Goal: Information Seeking & Learning: Learn about a topic

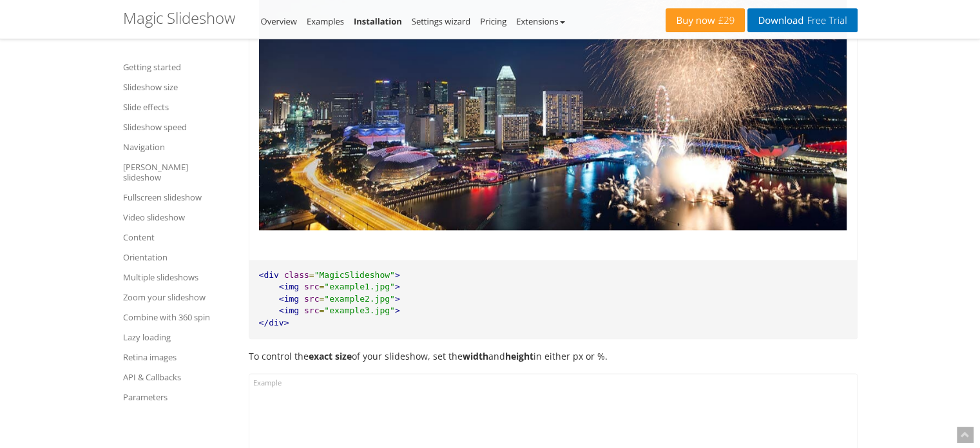
scroll to position [1347, 0]
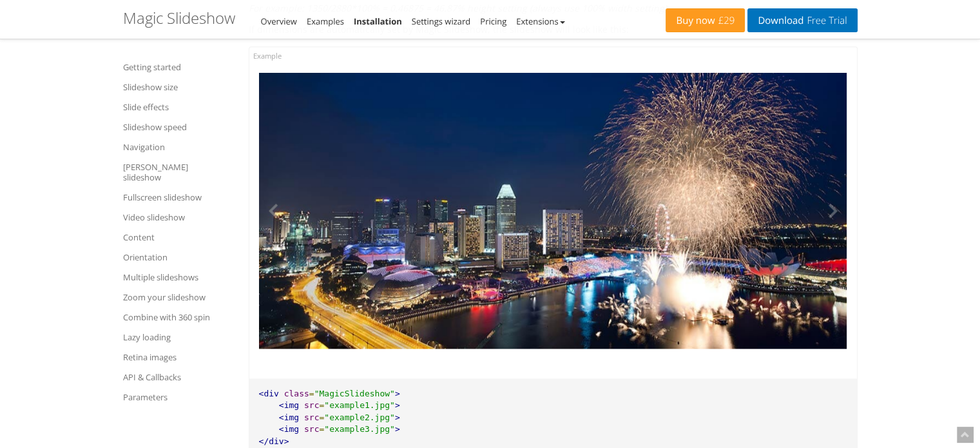
click at [560, 211] on img at bounding box center [553, 210] width 588 height 275
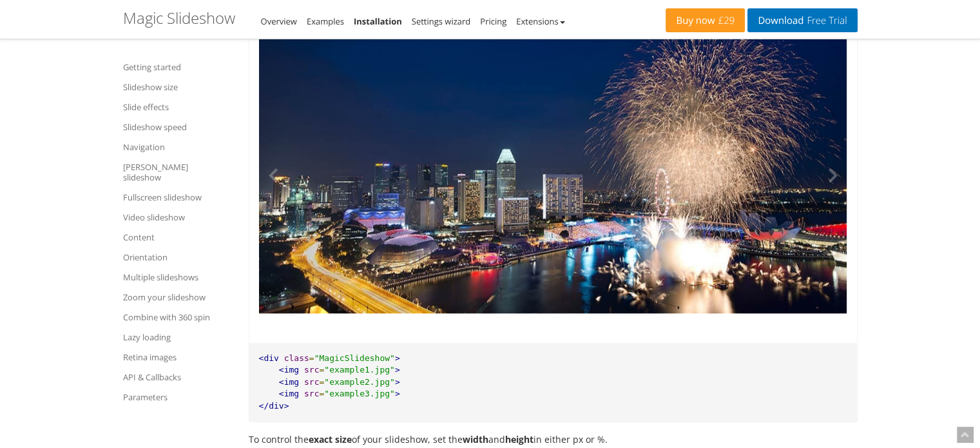
scroll to position [1324, 0]
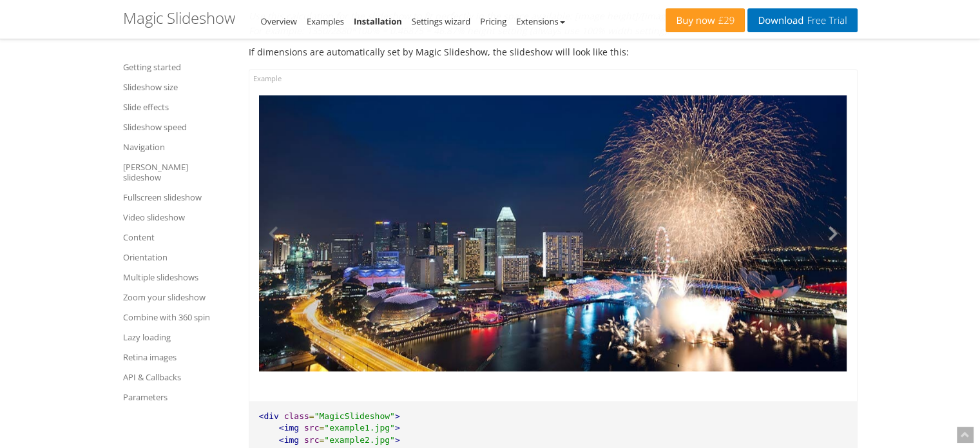
click at [831, 240] on button at bounding box center [827, 232] width 39 height 275
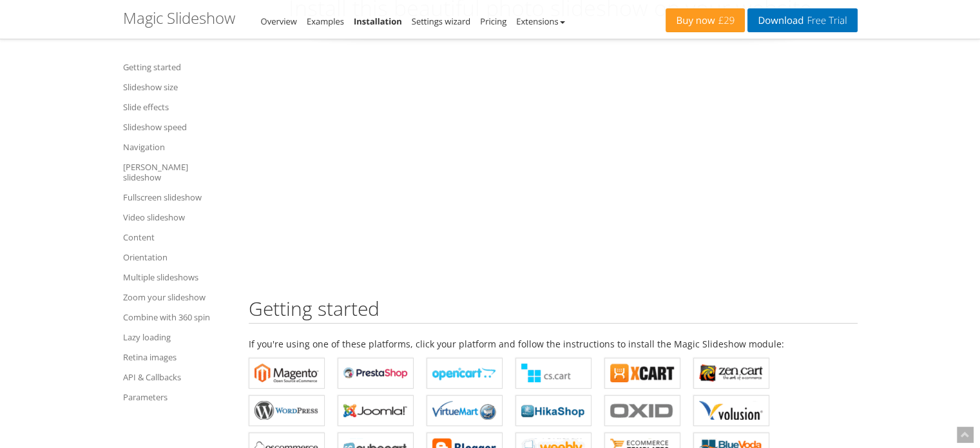
scroll to position [0, 0]
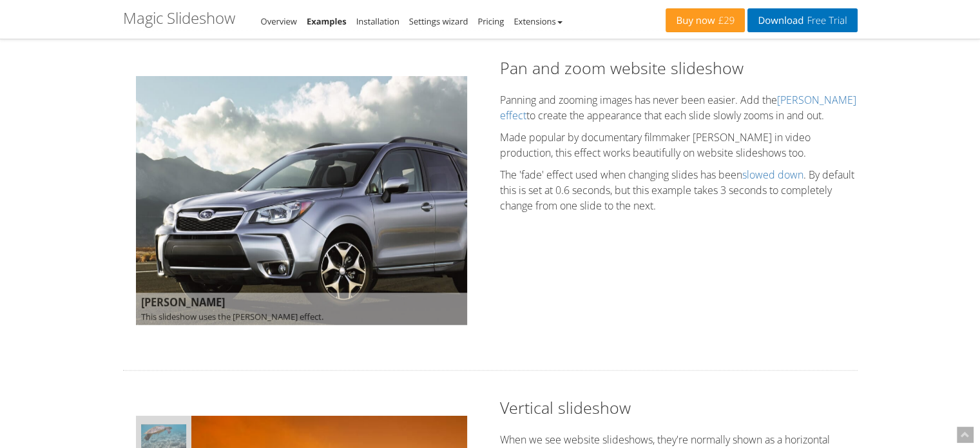
scroll to position [790, 0]
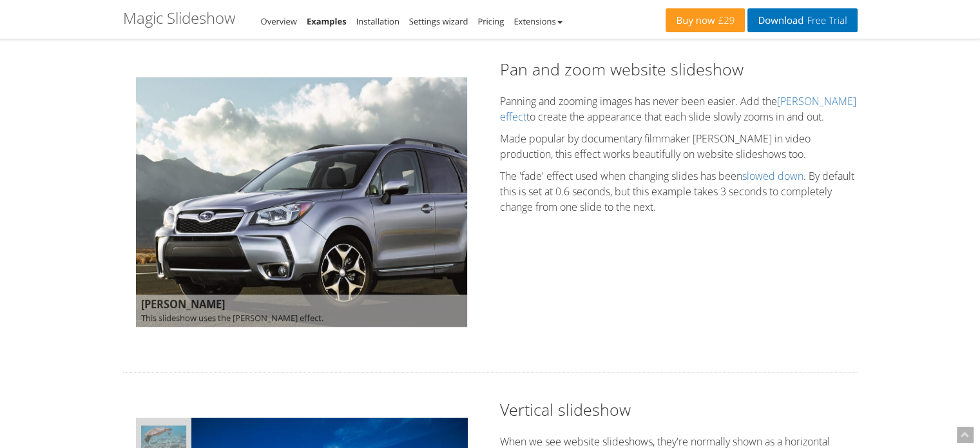
click at [287, 196] on img at bounding box center [302, 201] width 332 height 249
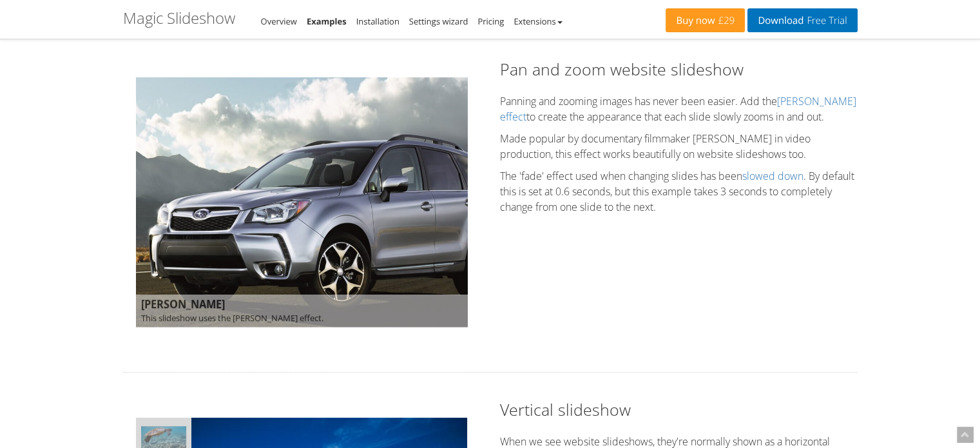
click at [403, 169] on img at bounding box center [298, 199] width 338 height 254
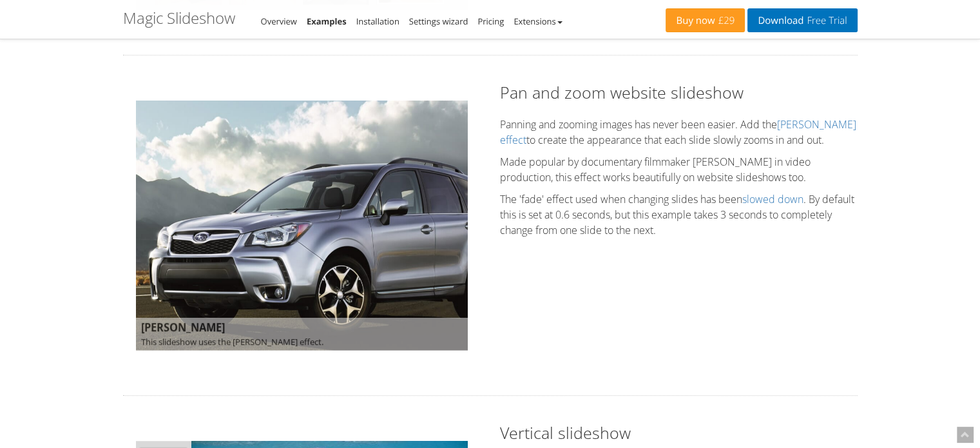
click at [580, 97] on h2 "Pan and zoom website slideshow" at bounding box center [678, 92] width 357 height 23
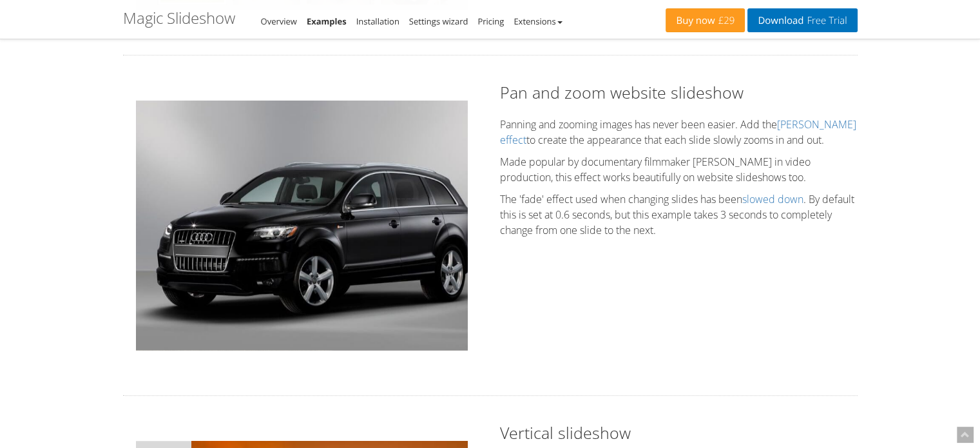
scroll to position [766, 0]
click at [701, 205] on p "The 'fade' effect used when changing slides has been slowed down . By default t…" at bounding box center [678, 215] width 357 height 46
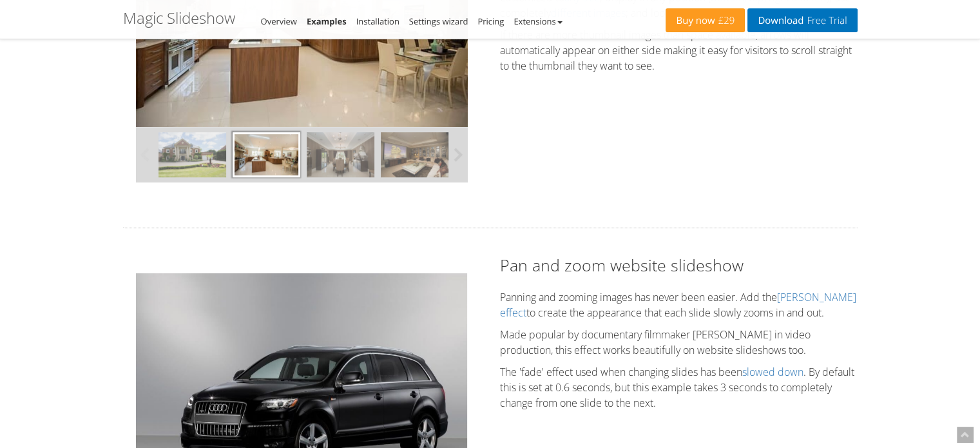
scroll to position [589, 0]
